Goal: Task Accomplishment & Management: Manage account settings

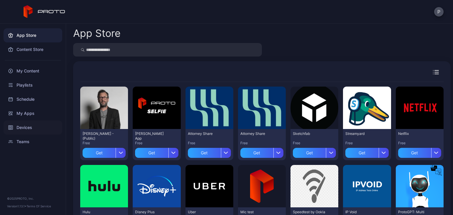
click at [25, 127] on div "Devices" at bounding box center [33, 127] width 59 height 14
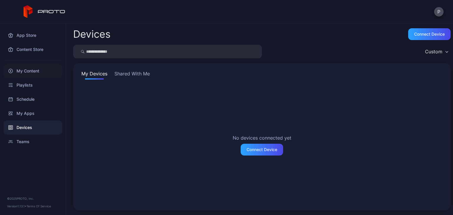
click at [28, 71] on div "My Content" at bounding box center [33, 71] width 59 height 14
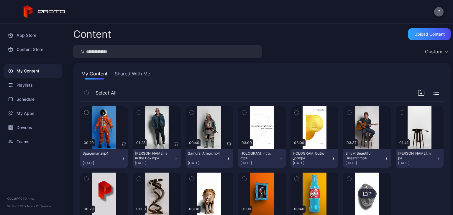
click at [438, 12] on button "P" at bounding box center [438, 11] width 9 height 9
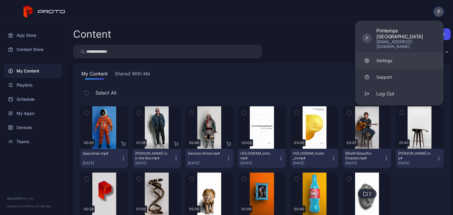
click at [397, 52] on link "Settings" at bounding box center [399, 60] width 88 height 16
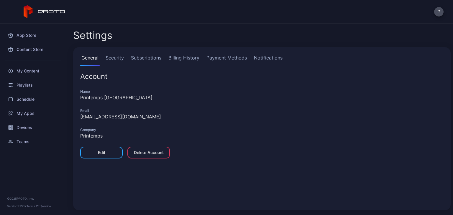
click at [217, 57] on link "Payment Methods" at bounding box center [226, 60] width 43 height 12
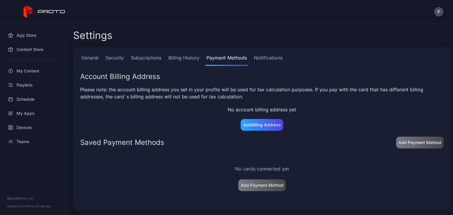
click at [187, 55] on link "Billing History" at bounding box center [183, 60] width 33 height 12
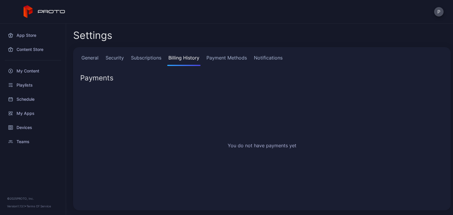
click at [149, 58] on link "Subscriptions" at bounding box center [146, 60] width 33 height 12
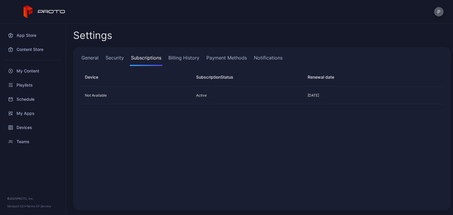
click at [439, 13] on button "P" at bounding box center [438, 11] width 9 height 9
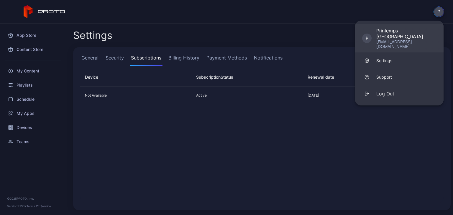
click at [420, 30] on div "Printemps [GEOGRAPHIC_DATA]" at bounding box center [406, 34] width 60 height 12
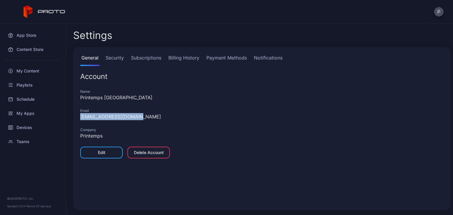
drag, startPoint x: 148, startPoint y: 116, endPoint x: 76, endPoint y: 115, distance: 72.5
click at [76, 115] on div "General Security Subscriptions Billing History Payment Methods Notifications Ac…" at bounding box center [261, 128] width 377 height 163
copy div "[EMAIL_ADDRESS][DOMAIN_NAME]"
